Goal: Find specific page/section: Find specific page/section

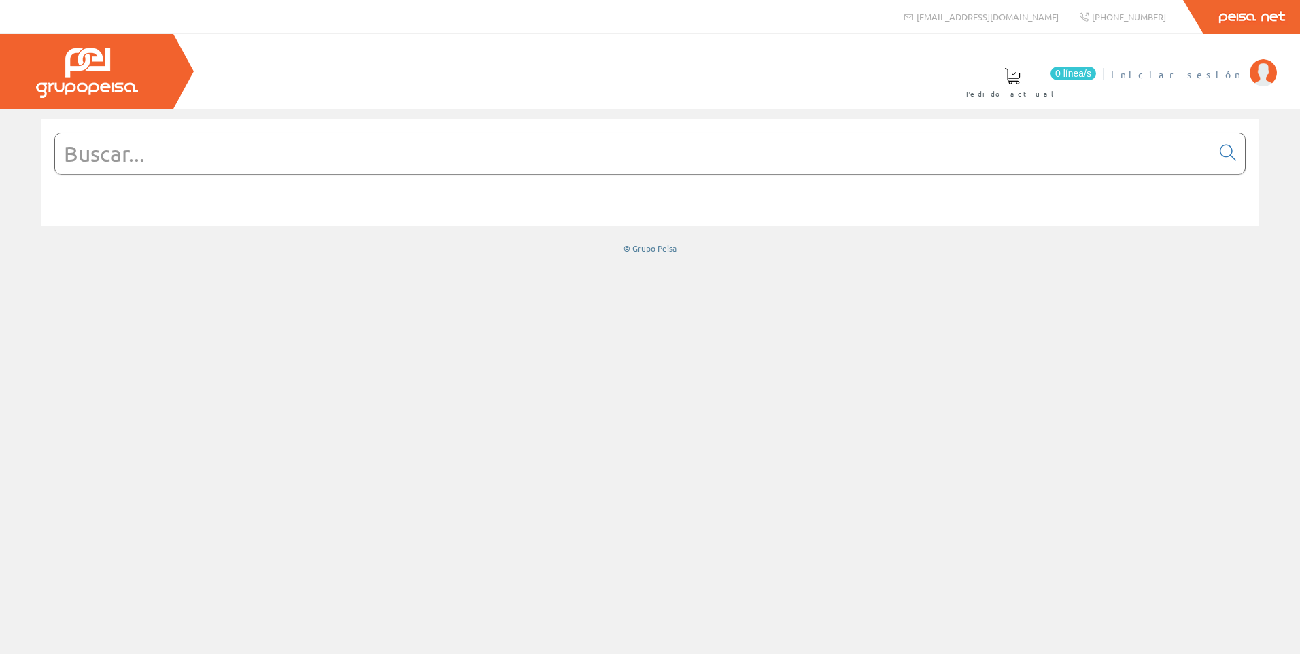
click at [1216, 71] on span "Iniciar sesión" at bounding box center [1177, 74] width 132 height 14
click at [883, 140] on input "text" at bounding box center [633, 153] width 1157 height 41
paste input "REGME24V"
type input "REGME24V"
